Goal: Task Accomplishment & Management: Manage account settings

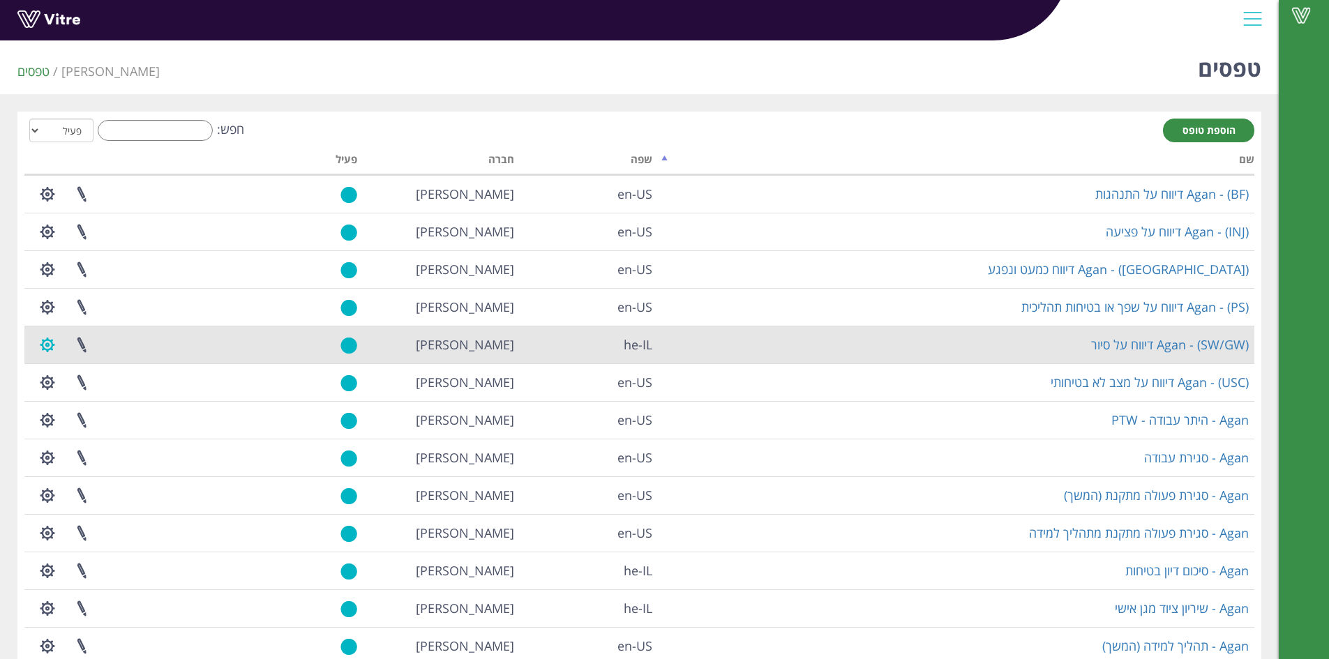
click at [41, 347] on button "button" at bounding box center [47, 345] width 35 height 37
click at [105, 393] on link "הגדרת משתמשים" at bounding box center [86, 396] width 110 height 18
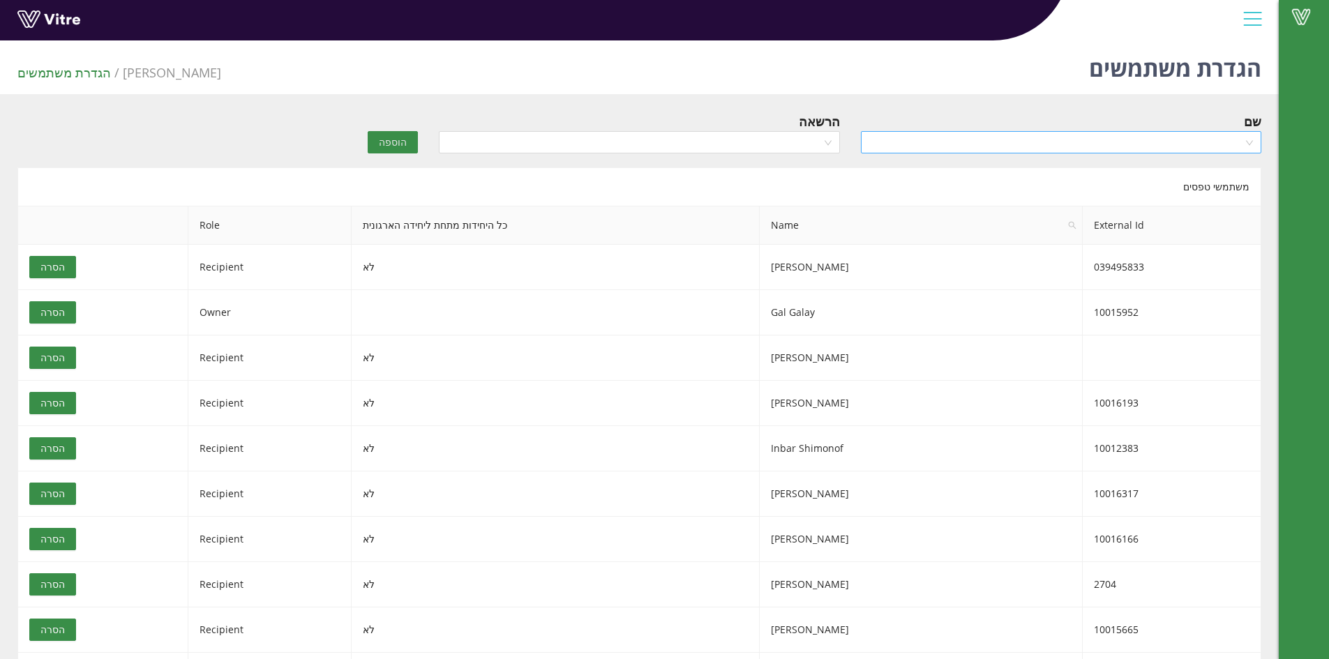
click at [967, 141] on input "search" at bounding box center [1057, 142] width 374 height 21
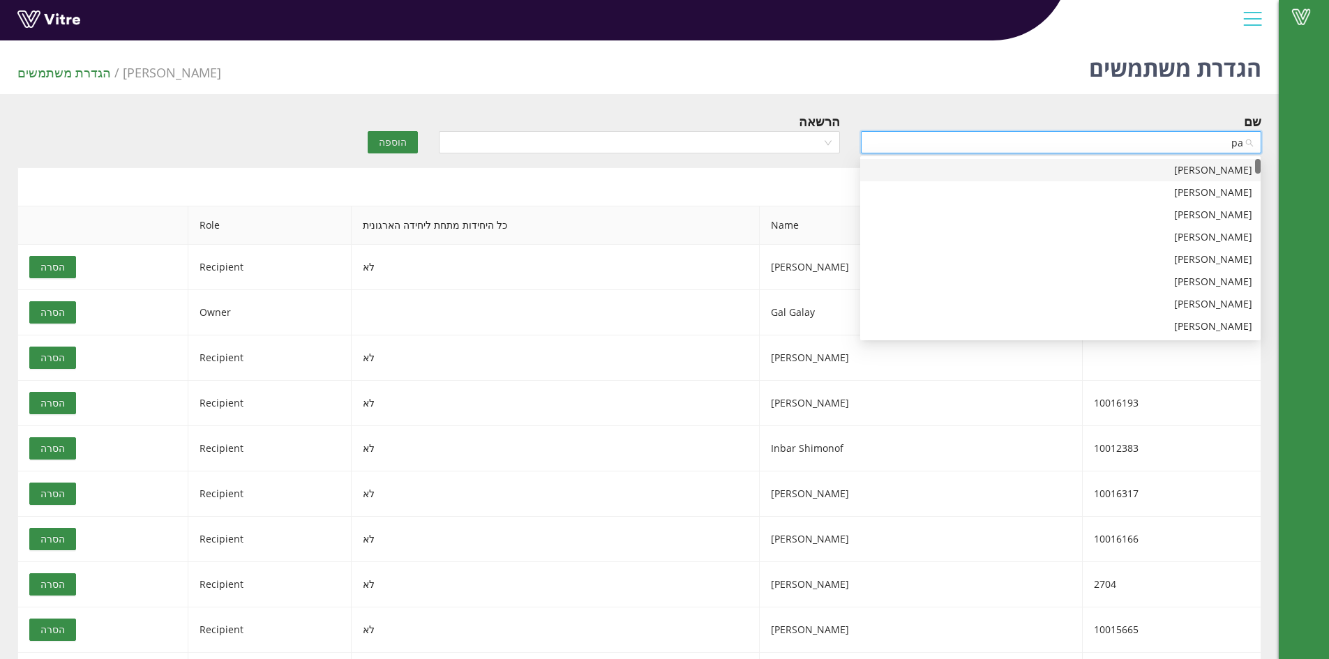
type input "paz"
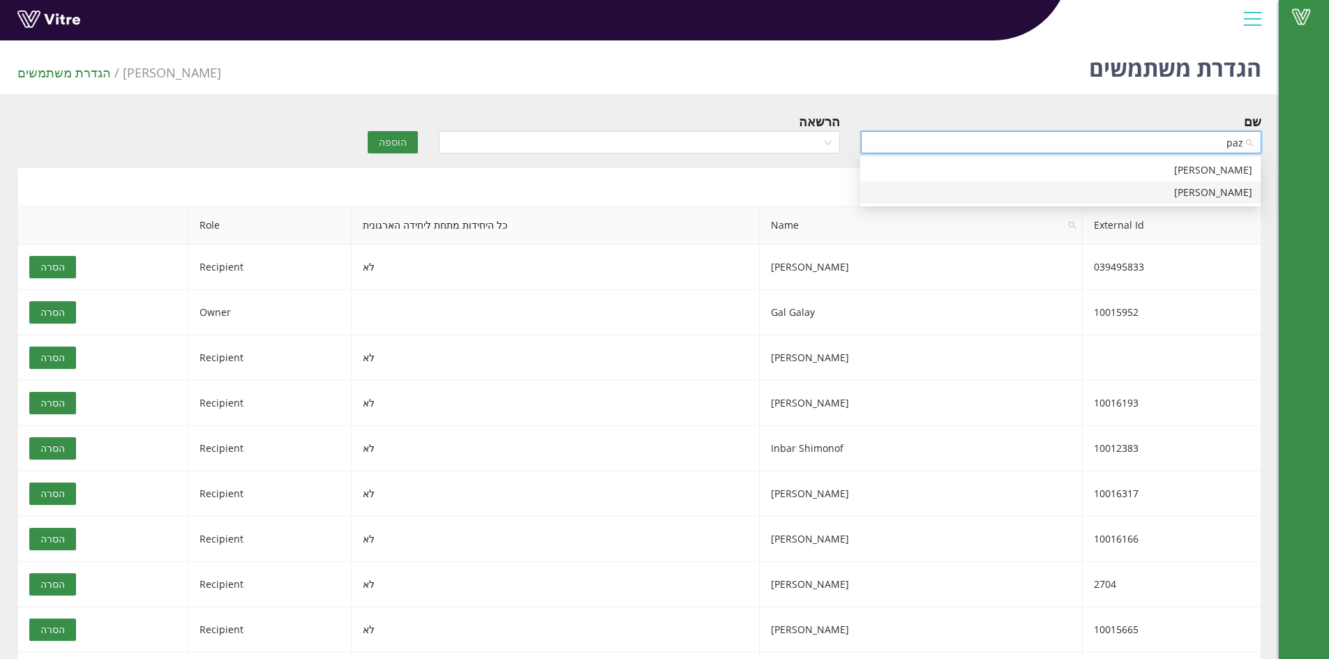
click at [1133, 191] on div "[PERSON_NAME]" at bounding box center [1061, 192] width 384 height 15
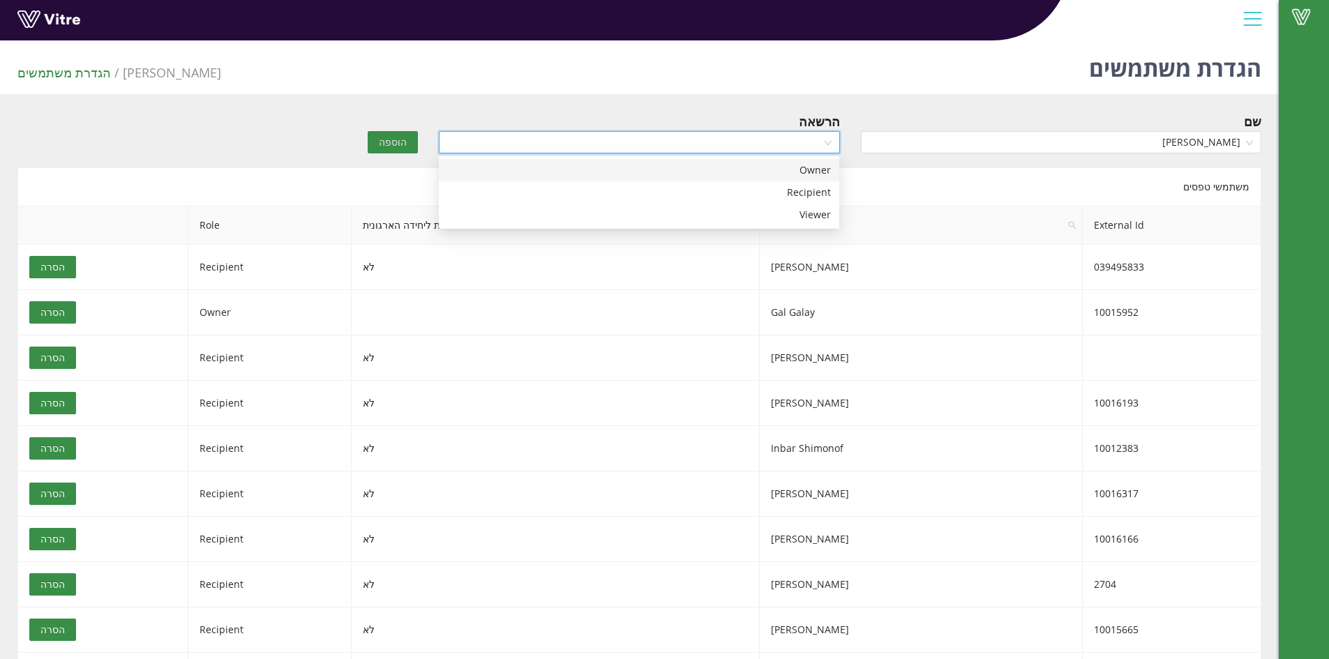
click at [784, 142] on input "search" at bounding box center [634, 142] width 374 height 21
click at [776, 199] on div "Recipient" at bounding box center [639, 192] width 384 height 15
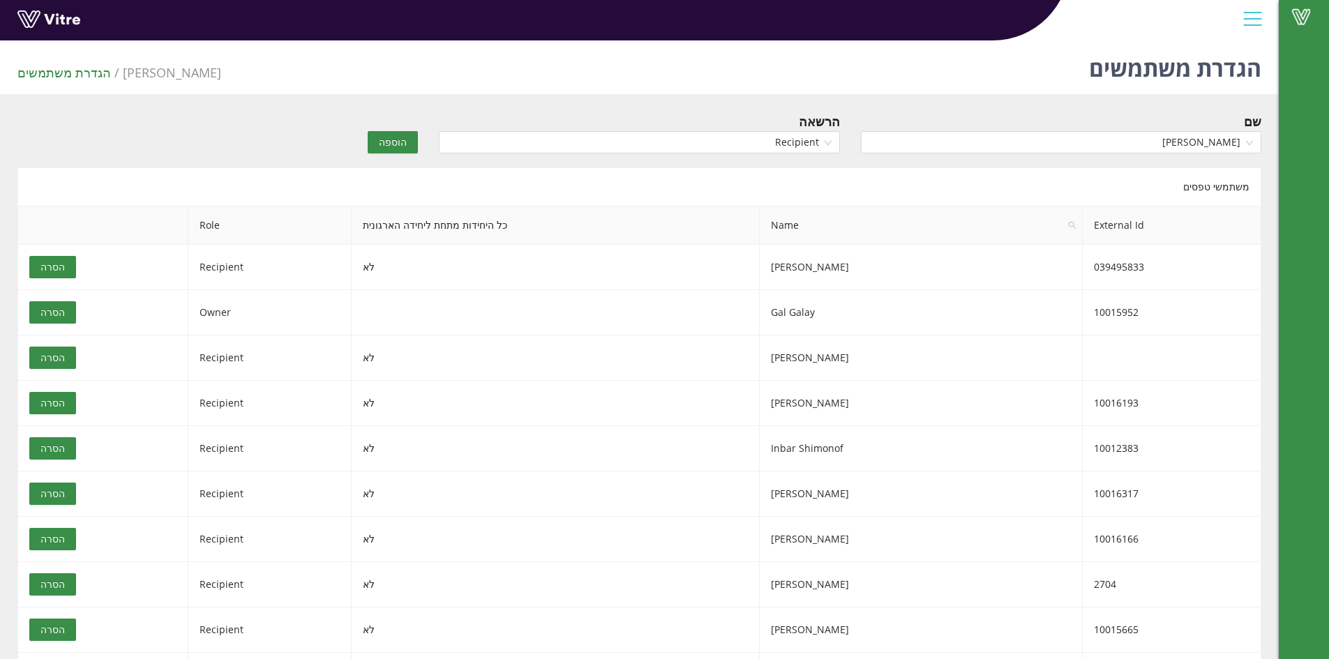
click at [379, 140] on button "הוספה" at bounding box center [393, 142] width 50 height 22
click at [1299, 6] on link "Vitre" at bounding box center [1304, 16] width 50 height 33
